Goal: Information Seeking & Learning: Find specific fact

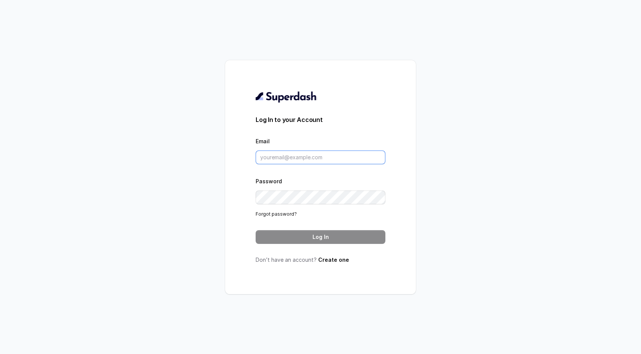
type input "support@trysuperdash.com"
click at [284, 247] on div "Log In to your Account Email support@trysuperdash.com Password Forgot password?…" at bounding box center [321, 177] width 130 height 173
click at [284, 240] on button "Log In" at bounding box center [321, 237] width 130 height 14
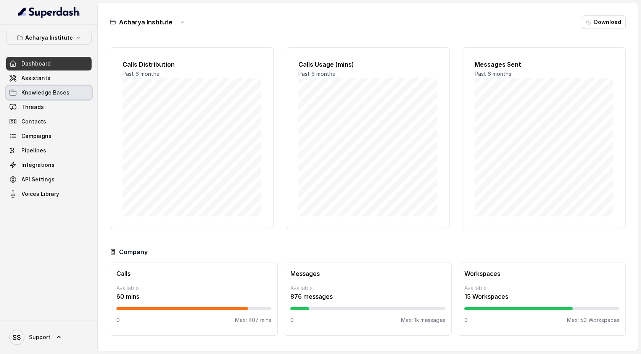
click at [66, 88] on link "Knowledge Bases" at bounding box center [48, 93] width 85 height 14
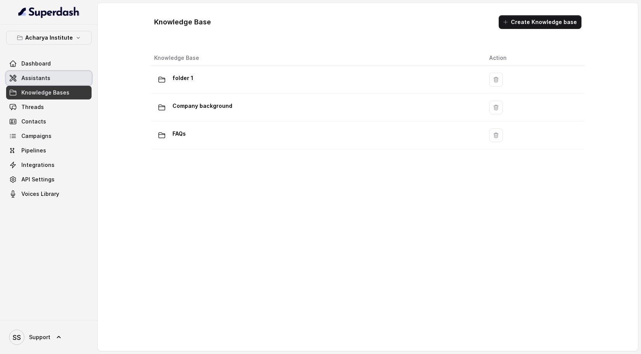
click at [64, 82] on link "Assistants" at bounding box center [48, 78] width 85 height 14
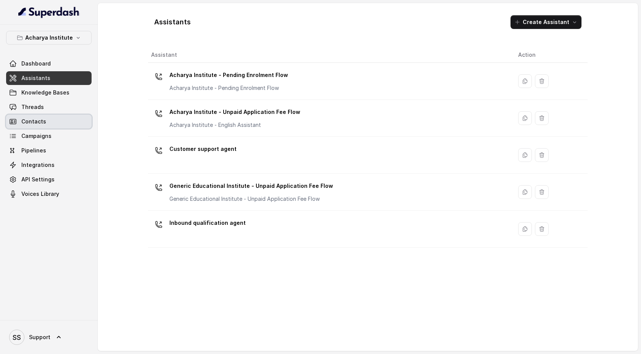
click at [61, 120] on link "Contacts" at bounding box center [48, 122] width 85 height 14
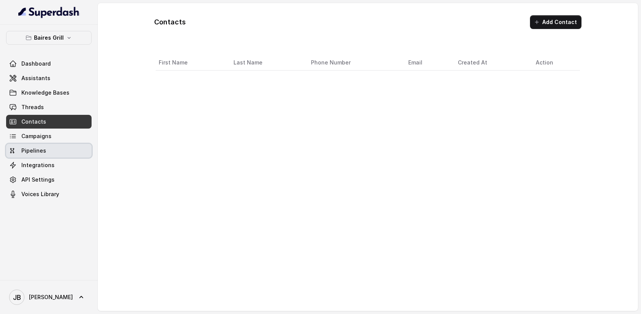
click at [52, 155] on link "Pipelines" at bounding box center [48, 151] width 85 height 14
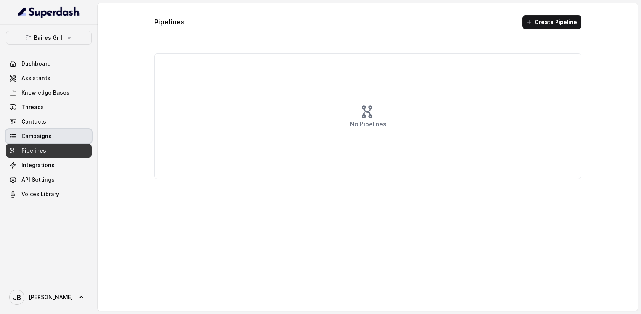
click at [56, 140] on link "Campaigns" at bounding box center [48, 136] width 85 height 14
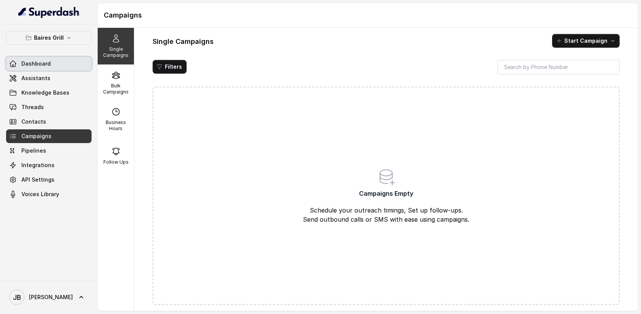
click at [34, 63] on span "Dashboard" at bounding box center [35, 64] width 29 height 8
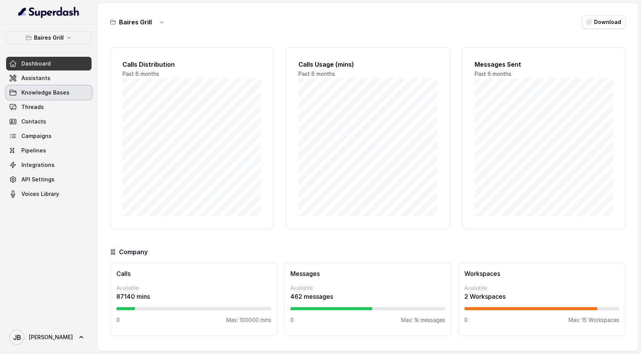
click at [68, 97] on link "Knowledge Bases" at bounding box center [48, 93] width 85 height 14
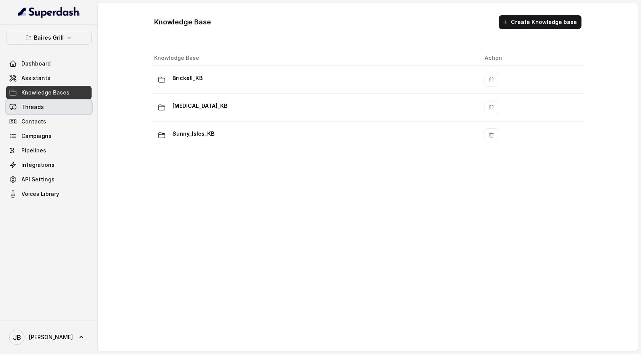
click at [64, 110] on link "Threads" at bounding box center [48, 107] width 85 height 14
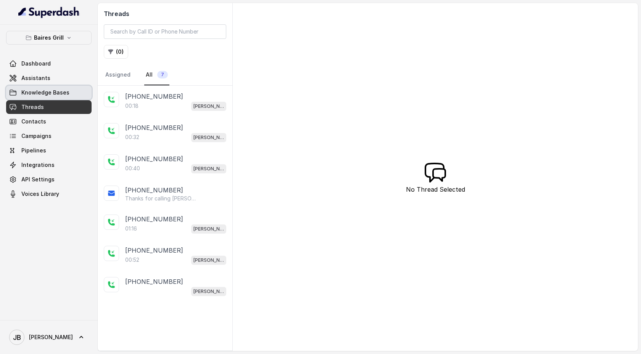
click at [66, 99] on link "Knowledge Bases" at bounding box center [48, 93] width 85 height 14
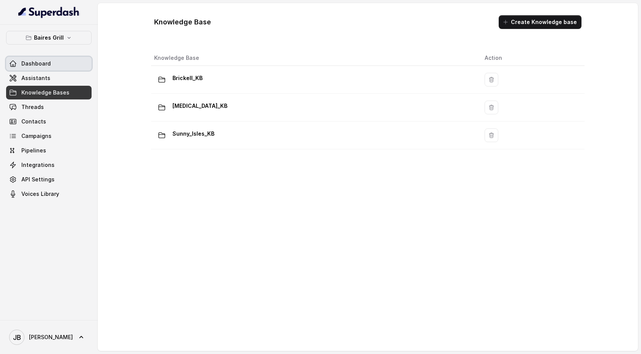
click at [53, 66] on link "Dashboard" at bounding box center [48, 64] width 85 height 14
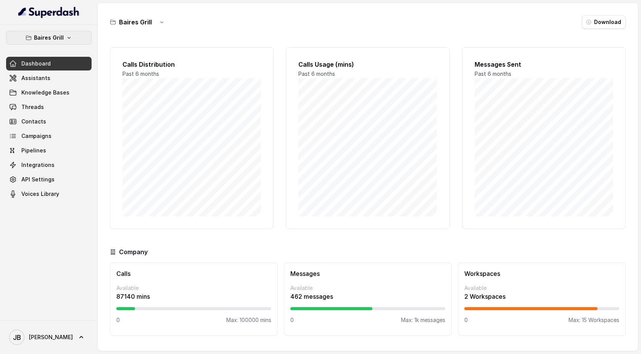
click at [64, 39] on button "Baires Grill" at bounding box center [48, 38] width 85 height 14
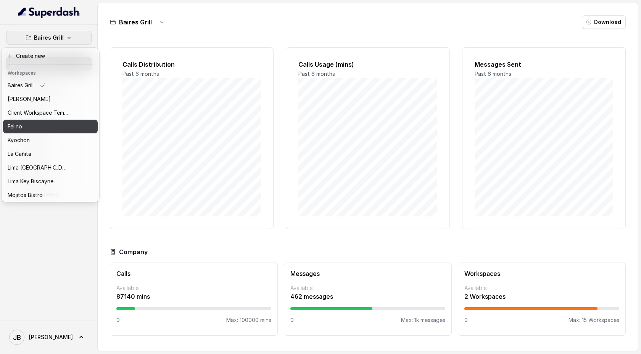
click at [62, 126] on div "Felino" at bounding box center [38, 126] width 61 height 9
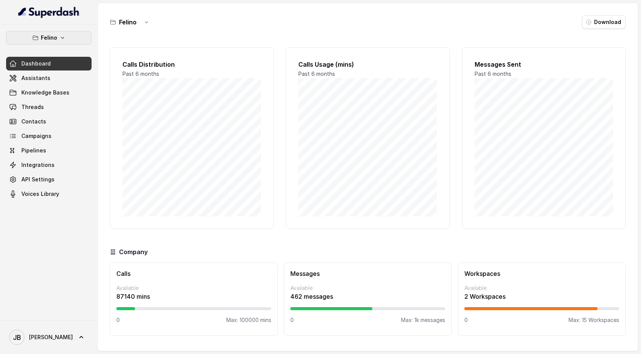
click at [64, 40] on icon "button" at bounding box center [63, 38] width 6 height 6
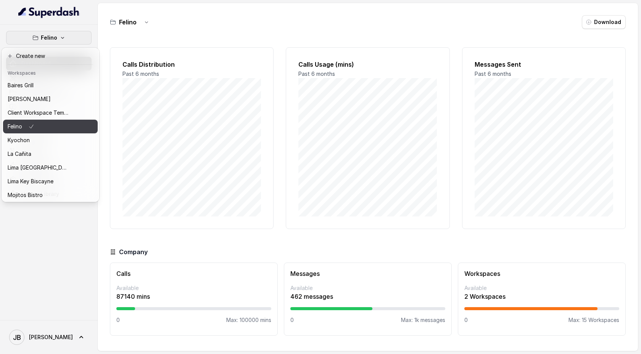
scroll to position [56, 0]
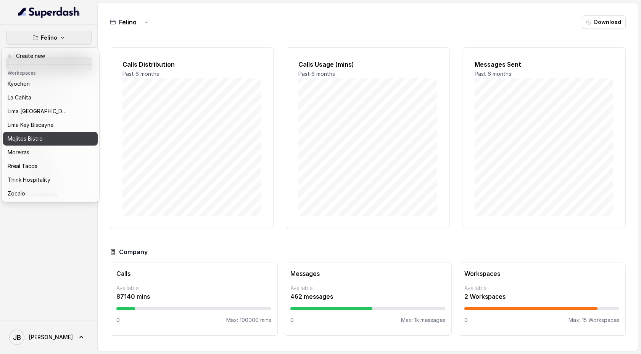
click at [60, 141] on div "Mojitos Bistro" at bounding box center [38, 138] width 61 height 9
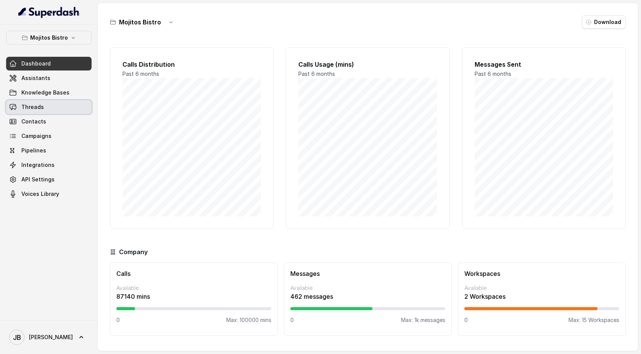
click at [50, 108] on link "Threads" at bounding box center [48, 107] width 85 height 14
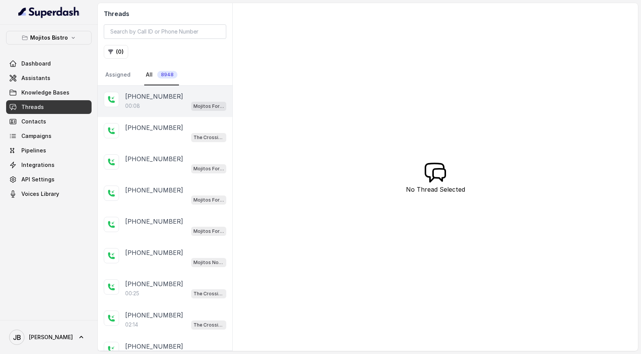
click at [135, 108] on p "00:08" at bounding box center [132, 106] width 15 height 8
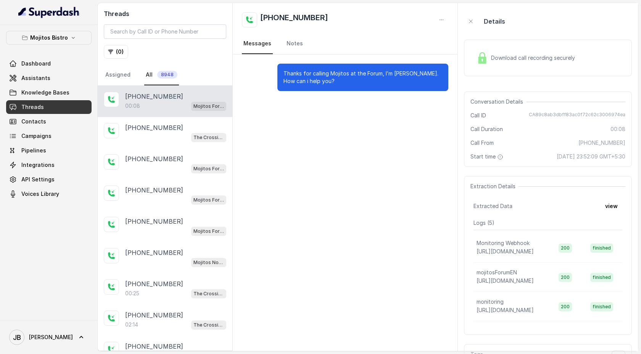
click at [370, 81] on p "Thanks for calling Mojitos at the Forum, I’m María. How can i help you?" at bounding box center [363, 77] width 159 height 15
click at [471, 61] on div "Download call recording securely" at bounding box center [548, 58] width 168 height 37
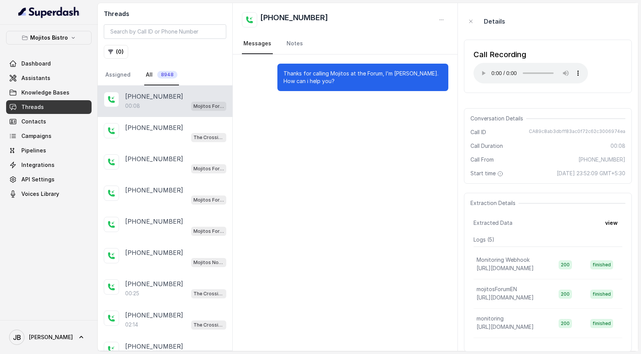
click at [486, 91] on div "Call Recording Your browser does not support the audio element." at bounding box center [548, 66] width 168 height 53
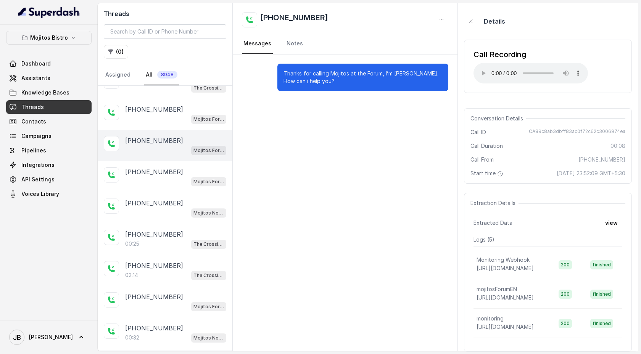
scroll to position [72, 0]
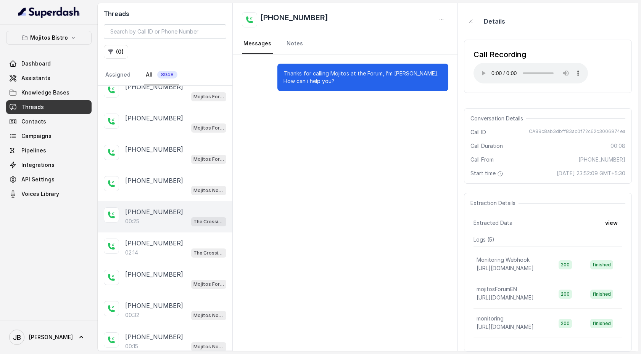
click at [164, 215] on p "+14046601585" at bounding box center [154, 212] width 58 height 9
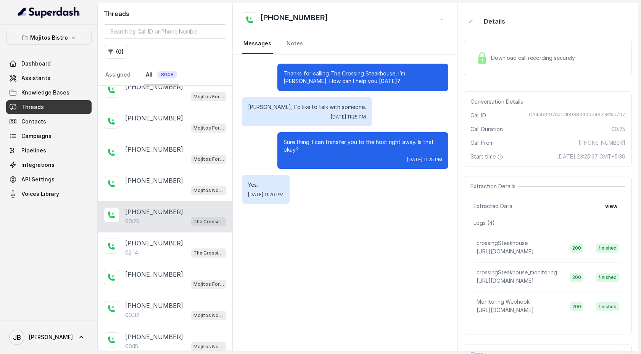
click at [506, 64] on div "Download call recording securely" at bounding box center [526, 58] width 105 height 18
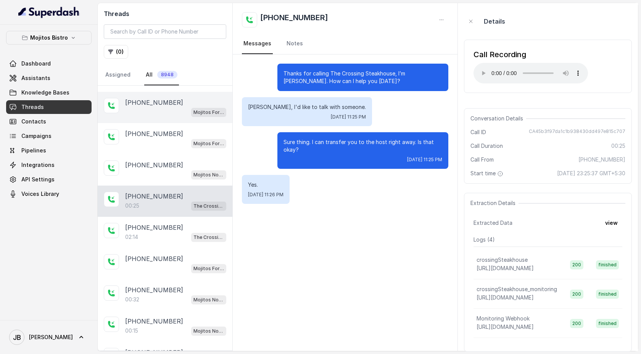
scroll to position [118, 0]
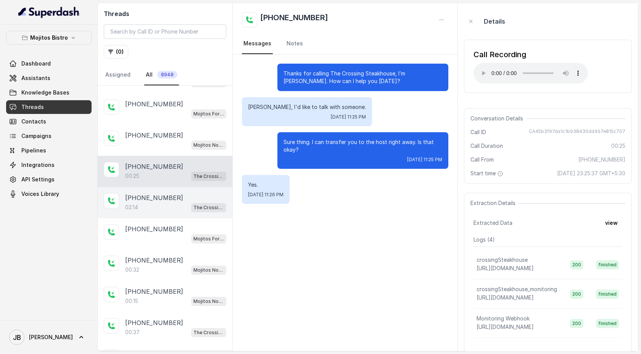
click at [156, 210] on div "02:14 The Crossing Steakhouse" at bounding box center [175, 208] width 101 height 10
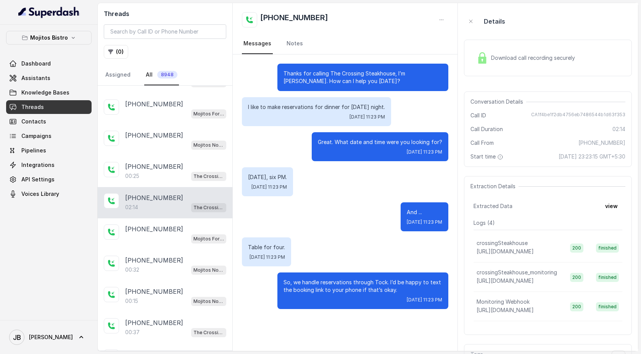
click at [505, 59] on span "Download call recording securely" at bounding box center [534, 58] width 87 height 8
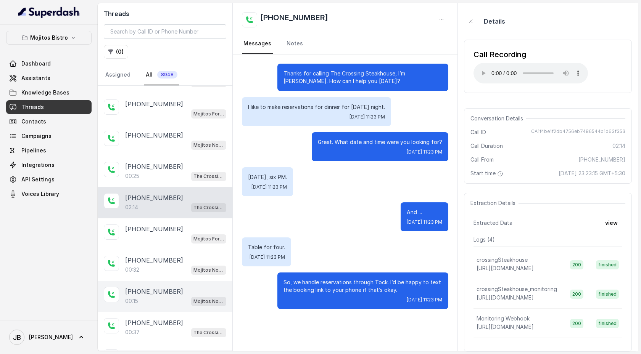
click at [140, 306] on div "+17707790279 00:15 Mojitos Norcross / EN" at bounding box center [165, 296] width 135 height 31
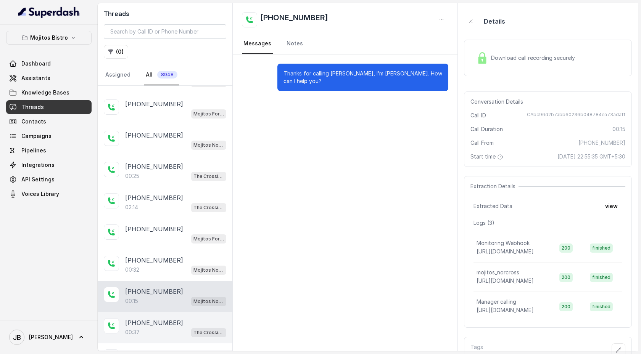
click at [146, 320] on p "+16784429700" at bounding box center [154, 323] width 58 height 9
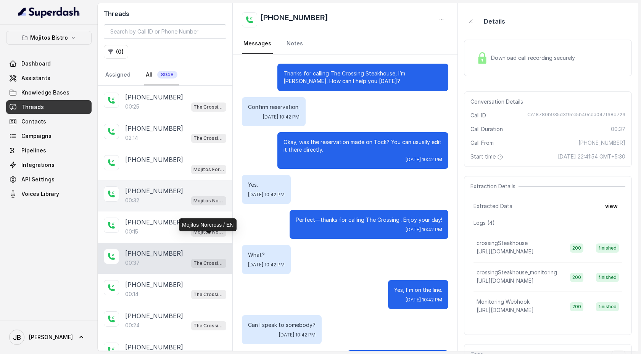
scroll to position [343, 0]
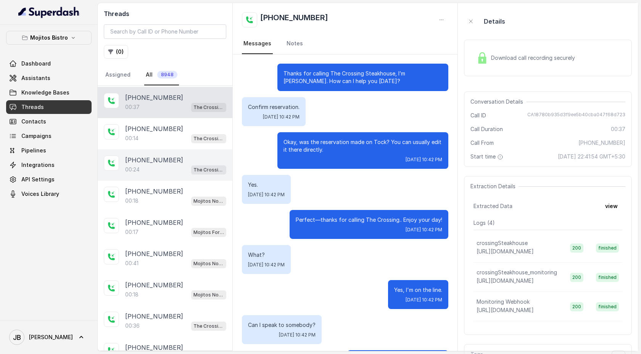
click at [186, 174] on div "+16786843747 00:24 The Crossing Steakhouse" at bounding box center [165, 165] width 135 height 31
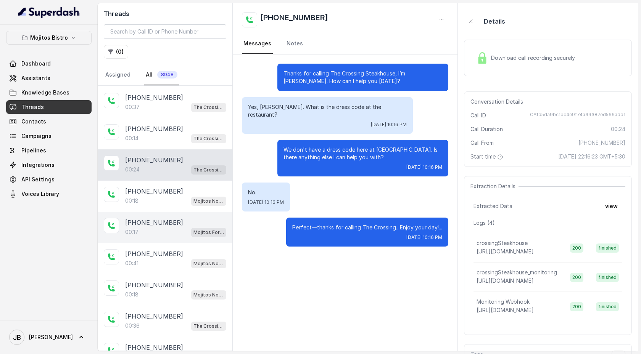
click at [180, 213] on div "+17709128877 00:17 Mojitos Forum / EN" at bounding box center [165, 227] width 135 height 31
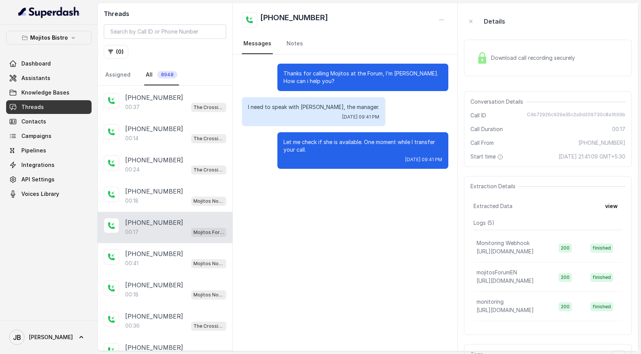
click at [535, 63] on div "Download call recording securely" at bounding box center [526, 58] width 105 height 18
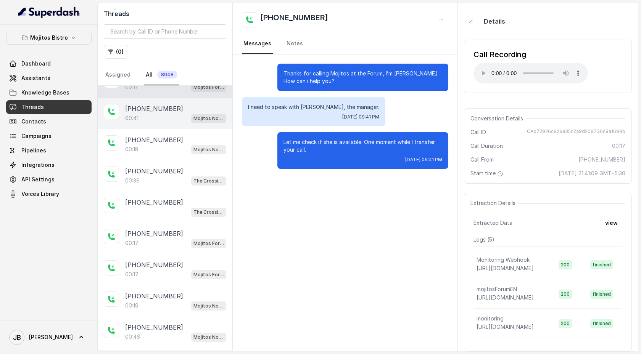
scroll to position [489, 0]
click at [178, 108] on div "+14047235650" at bounding box center [175, 107] width 101 height 9
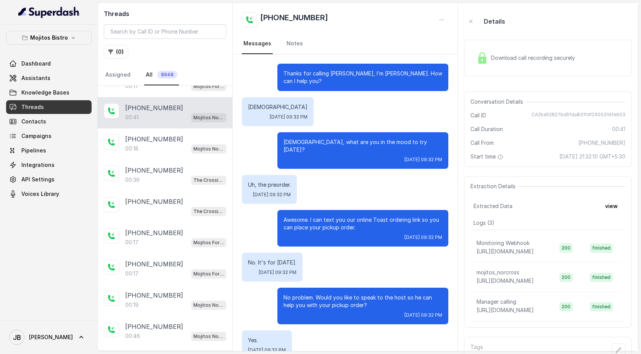
scroll to position [45, 0]
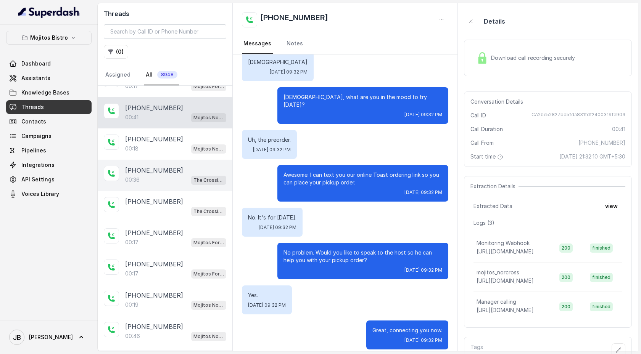
click at [152, 176] on div "00:36 The Crossing Steakhouse" at bounding box center [175, 180] width 101 height 10
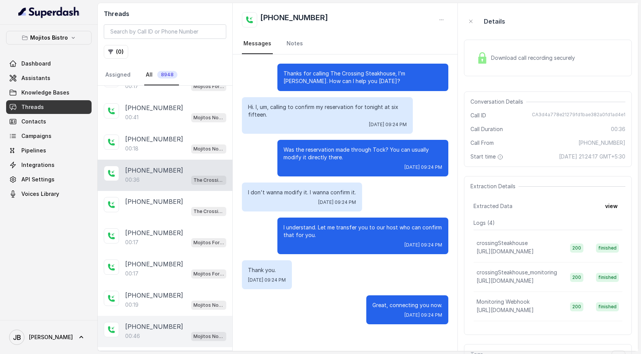
click at [158, 332] on div "00:46 Mojitos Norcross / EN" at bounding box center [175, 337] width 101 height 10
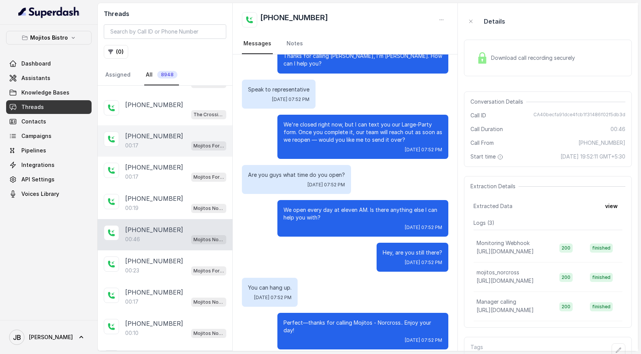
scroll to position [632, 0]
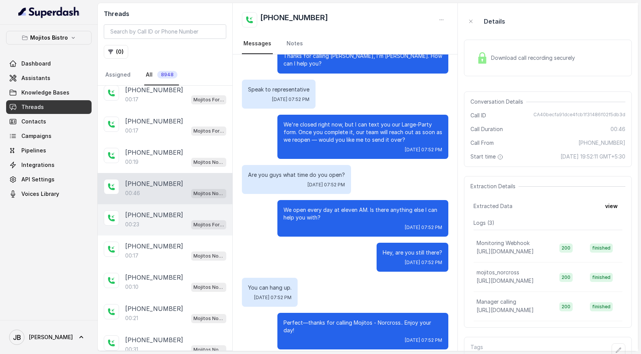
click at [168, 222] on div "00:23 Mojitos Forum / EN" at bounding box center [175, 225] width 101 height 10
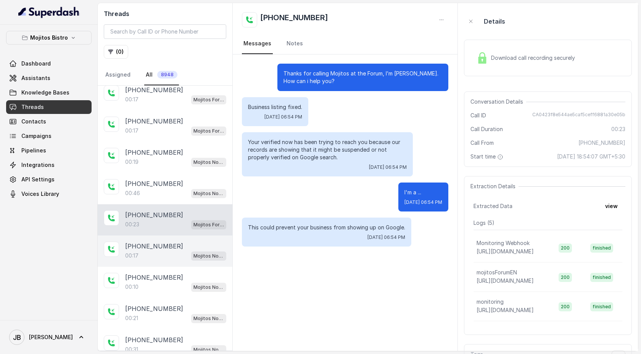
click at [168, 242] on p "+17702430459" at bounding box center [154, 246] width 58 height 9
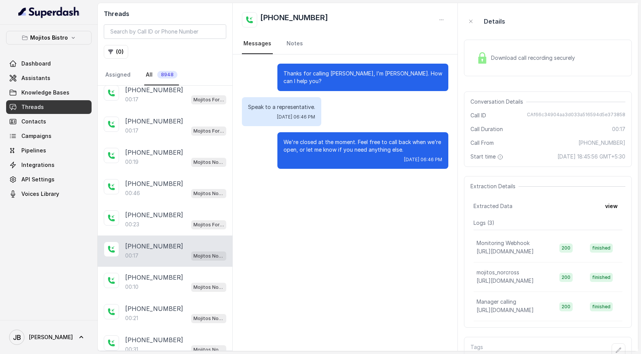
click at [167, 261] on div "+17702430459 00:17 Mojitos Norcross / EN" at bounding box center [165, 251] width 135 height 31
click at [166, 273] on p "+17702430459" at bounding box center [154, 277] width 58 height 9
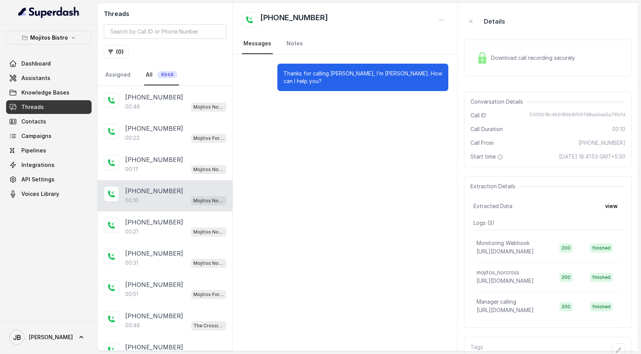
scroll to position [728, 0]
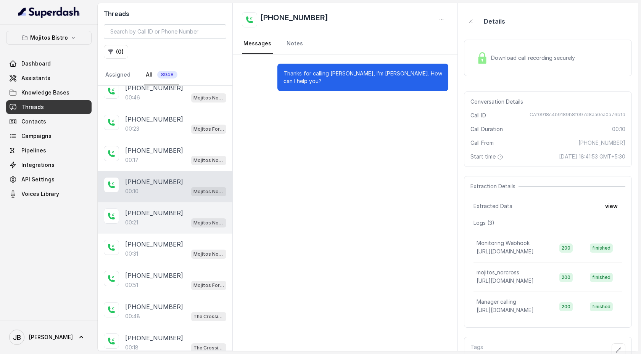
click at [170, 219] on div "00:21 Mojitos Norcross / EN" at bounding box center [175, 223] width 101 height 10
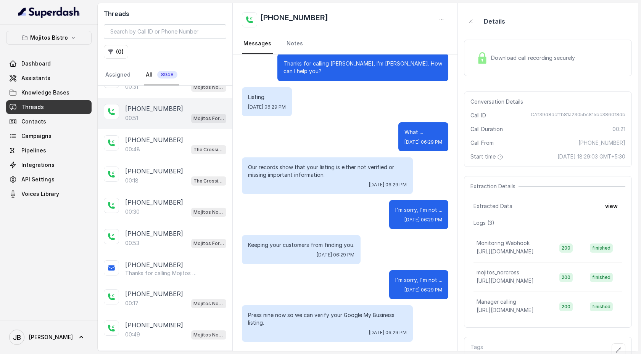
scroll to position [916, 0]
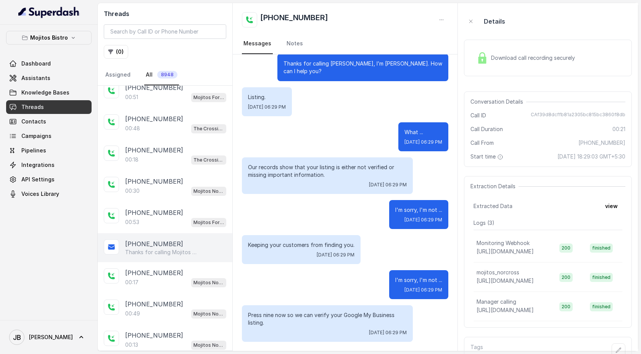
click at [160, 242] on p "+14705354614" at bounding box center [154, 244] width 58 height 9
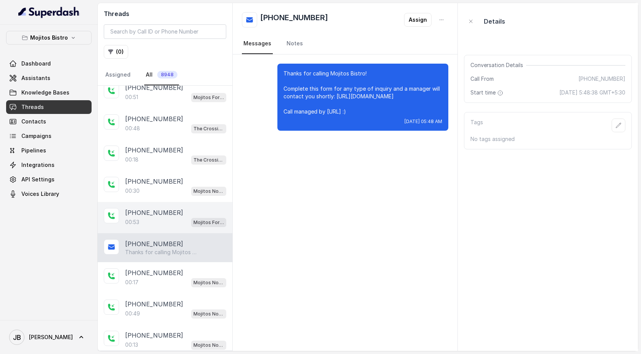
click at [161, 218] on div "00:53 Mojitos Forum / EN" at bounding box center [175, 223] width 101 height 10
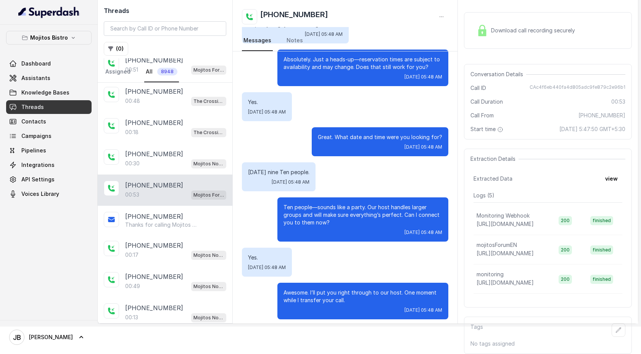
scroll to position [201, 0]
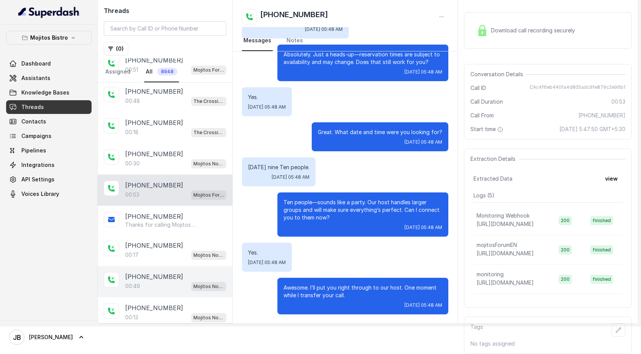
click at [163, 282] on div "00:49 Mojitos Norcross / EN" at bounding box center [175, 287] width 101 height 10
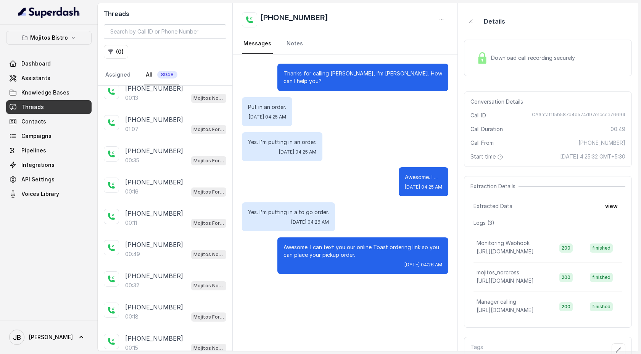
scroll to position [1168, 0]
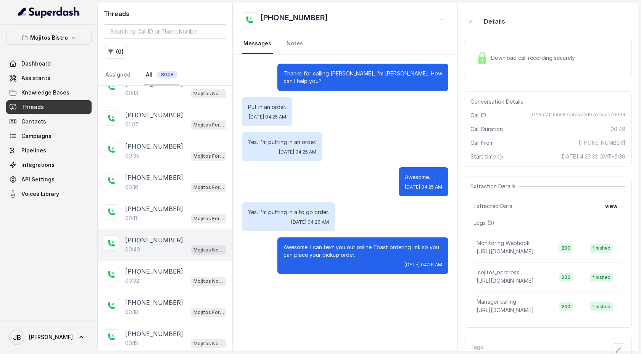
click at [166, 248] on div "+14045477509 00:49 Mojitos Norcross / EN" at bounding box center [165, 245] width 135 height 31
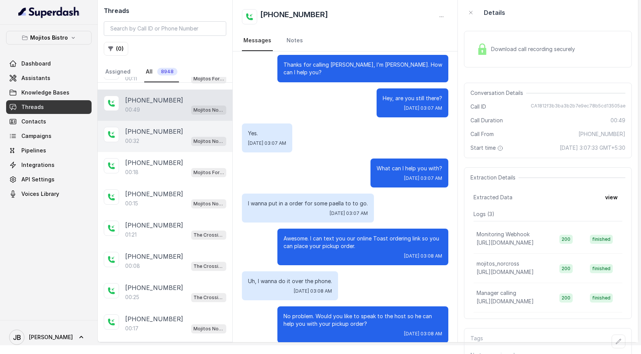
scroll to position [1309, 0]
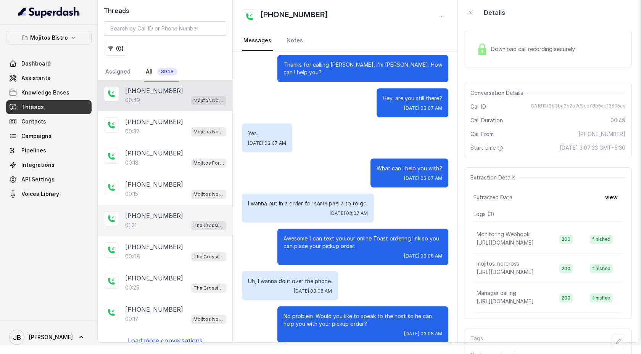
click at [161, 221] on div "01:21 The Crossing Steakhouse" at bounding box center [175, 226] width 101 height 10
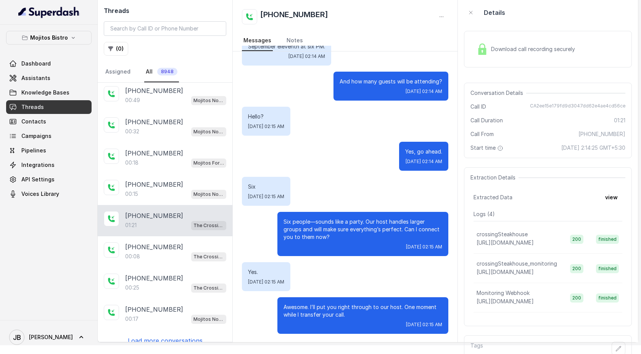
scroll to position [243, 0]
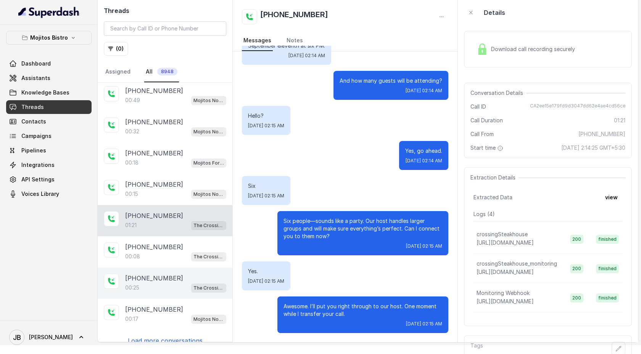
click at [168, 283] on div "00:25 The Crossing Steakhouse" at bounding box center [175, 288] width 101 height 10
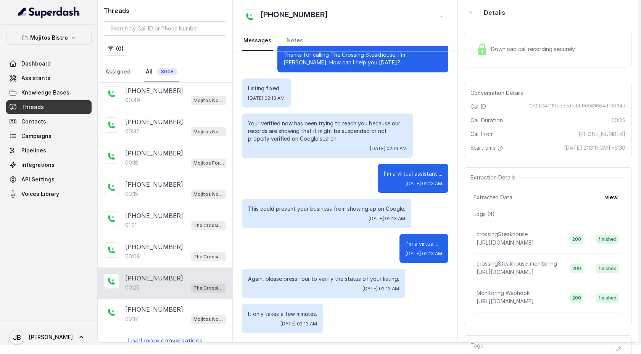
scroll to position [6, 0]
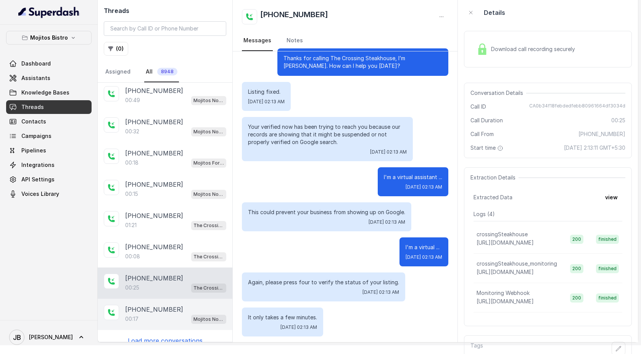
click at [155, 314] on div "00:17 Mojitos Norcross / EN" at bounding box center [175, 319] width 101 height 10
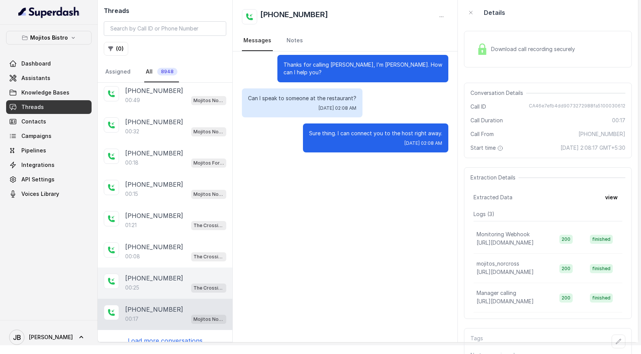
scroll to position [1300, 0]
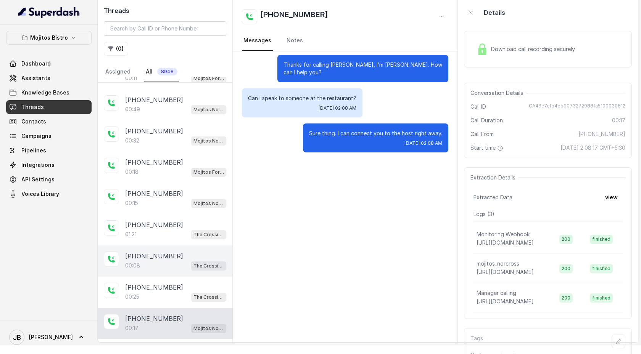
click at [166, 261] on div "00:08 The Crossing Steakhouse" at bounding box center [175, 266] width 101 height 10
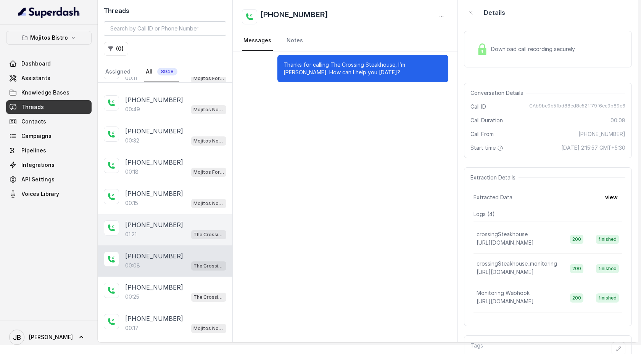
click at [168, 233] on div "+14048897674 01:21 The Crossing Steakhouse" at bounding box center [165, 229] width 135 height 31
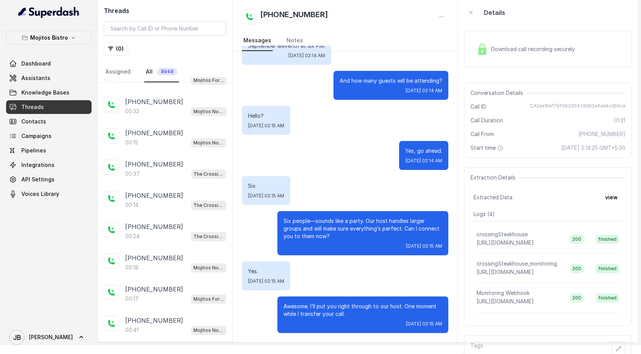
scroll to position [245, 0]
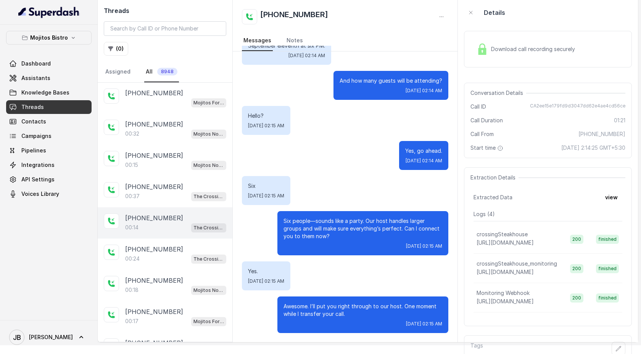
click at [167, 226] on div "00:14 The Crossing Steakhouse" at bounding box center [175, 228] width 101 height 10
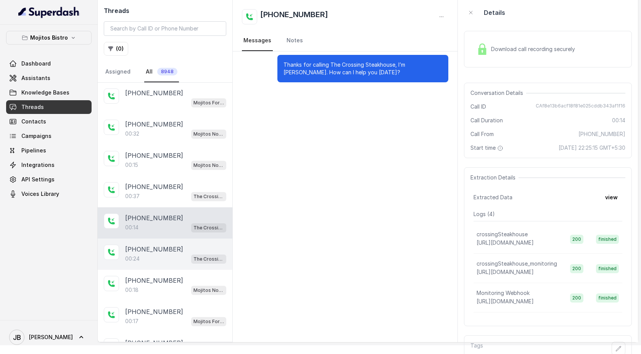
click at [163, 254] on div "00:24 The Crossing Steakhouse" at bounding box center [175, 259] width 101 height 10
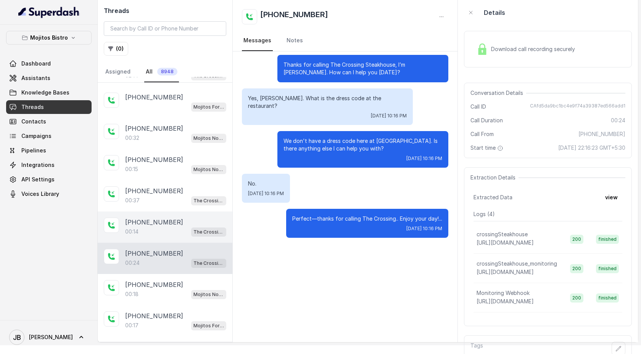
scroll to position [240, 0]
click at [169, 223] on div "+17707650517" at bounding box center [175, 222] width 101 height 9
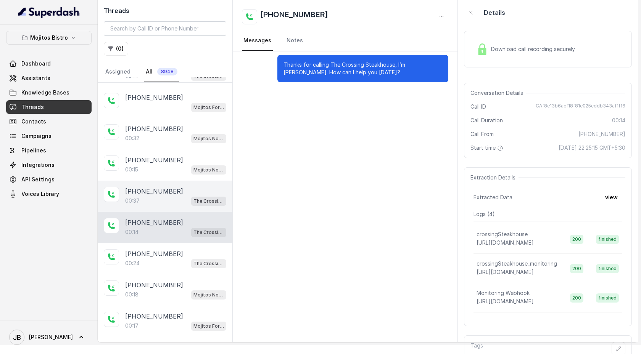
click at [169, 205] on div "+16784429700 00:37 The Crossing Steakhouse" at bounding box center [165, 196] width 135 height 31
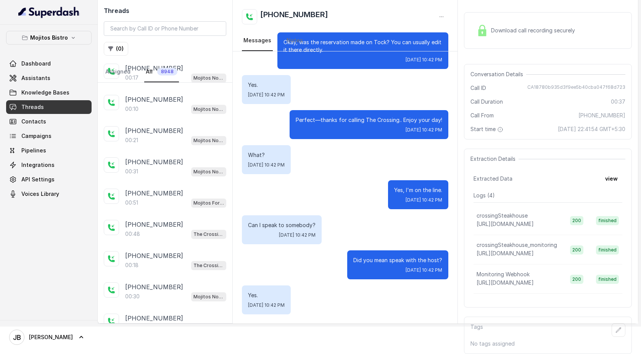
scroll to position [693, 0]
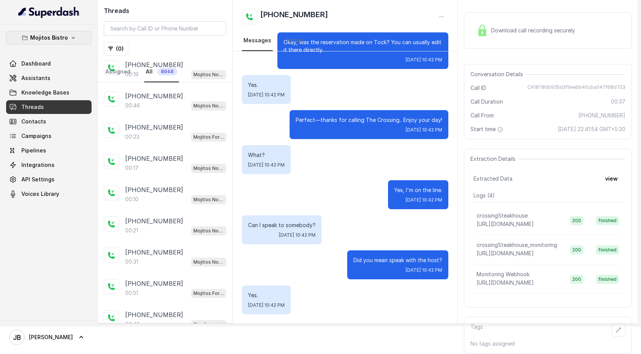
click at [71, 37] on icon "button" at bounding box center [73, 38] width 6 height 6
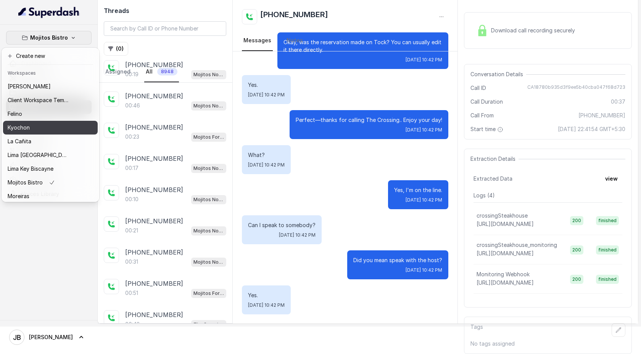
scroll to position [13, 0]
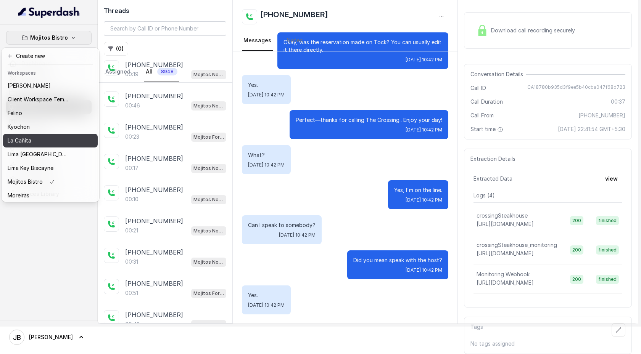
click at [76, 140] on button "La Cañita" at bounding box center [50, 141] width 95 height 14
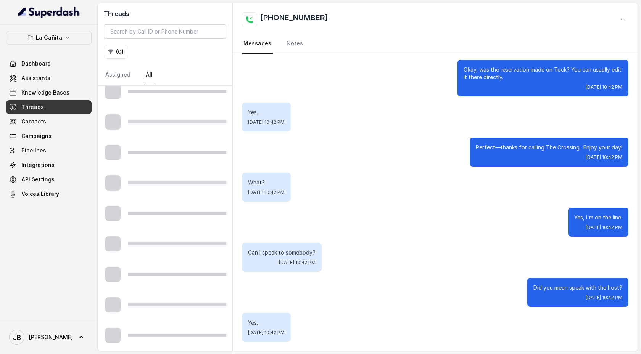
scroll to position [345, 0]
click at [161, 29] on input "search" at bounding box center [165, 31] width 122 height 15
paste input "CAbc0837541902fc0e12d9b09cd0d77c54"
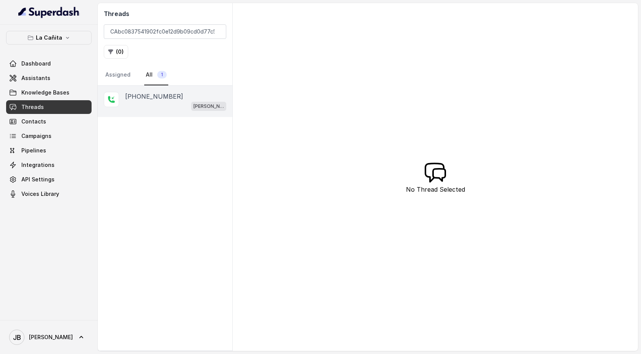
click at [160, 94] on p "+14043693153" at bounding box center [154, 96] width 58 height 9
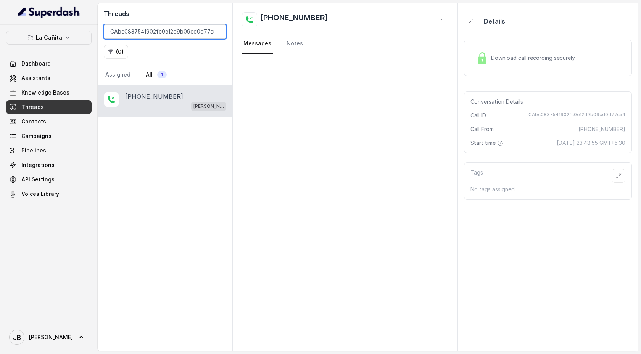
click at [161, 29] on input "CAbc0837541902fc0e12d9b09cd0d77c54" at bounding box center [165, 31] width 122 height 15
paste input "8fe56433051b738e1754174cb3faead6"
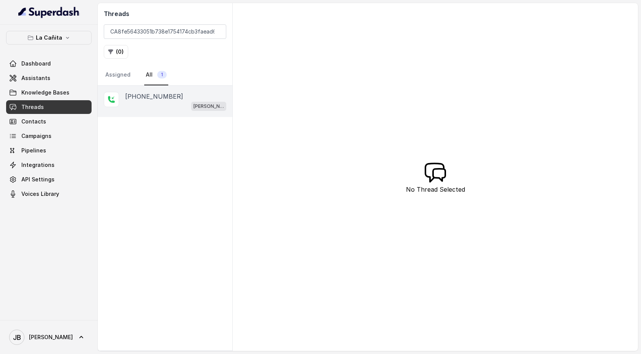
click at [177, 100] on div "+14043338341" at bounding box center [175, 96] width 101 height 9
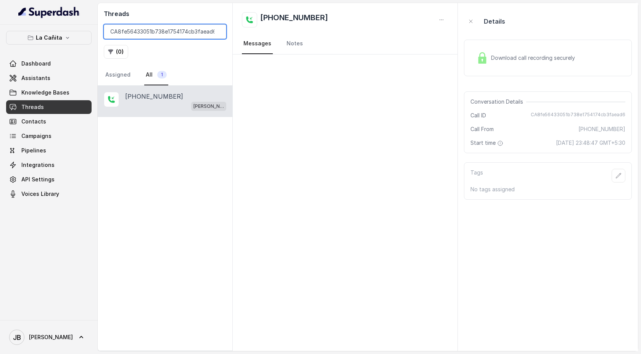
click at [157, 29] on input "CA8fe56433051b738e1754174cb3faead6" at bounding box center [165, 31] width 122 height 15
paste input "3bddfe091c2ed4c8eacf168112964d45."
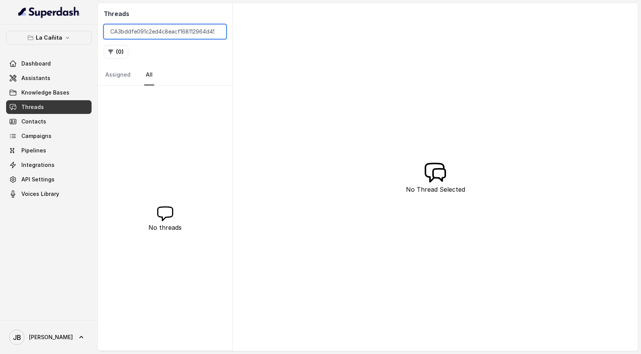
click at [204, 33] on input "CA3bddfe091c2ed4c8eacf168112964d45." at bounding box center [165, 31] width 122 height 15
type input "CA3bddfe091c2ed4c8eacf168112964d45"
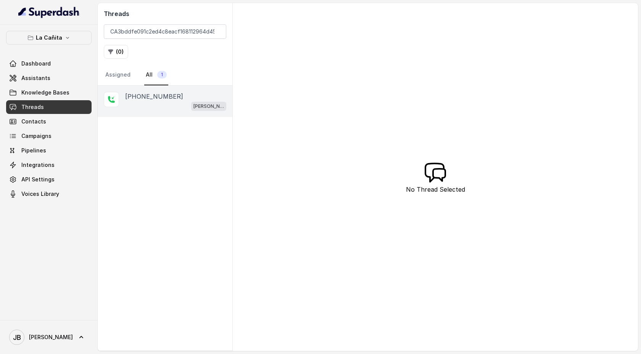
click at [183, 106] on div "Kendall" at bounding box center [175, 106] width 101 height 10
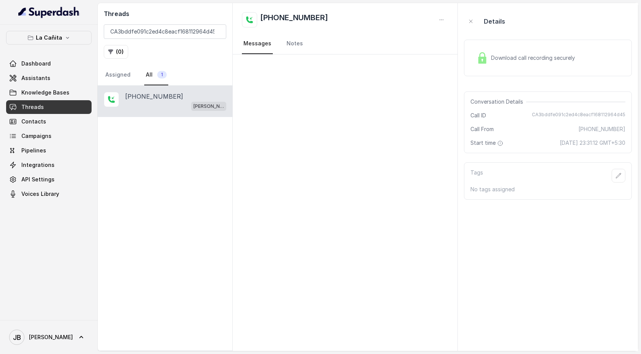
click at [512, 59] on span "Download call recording securely" at bounding box center [534, 58] width 87 height 8
